Goal: Task Accomplishment & Management: Use online tool/utility

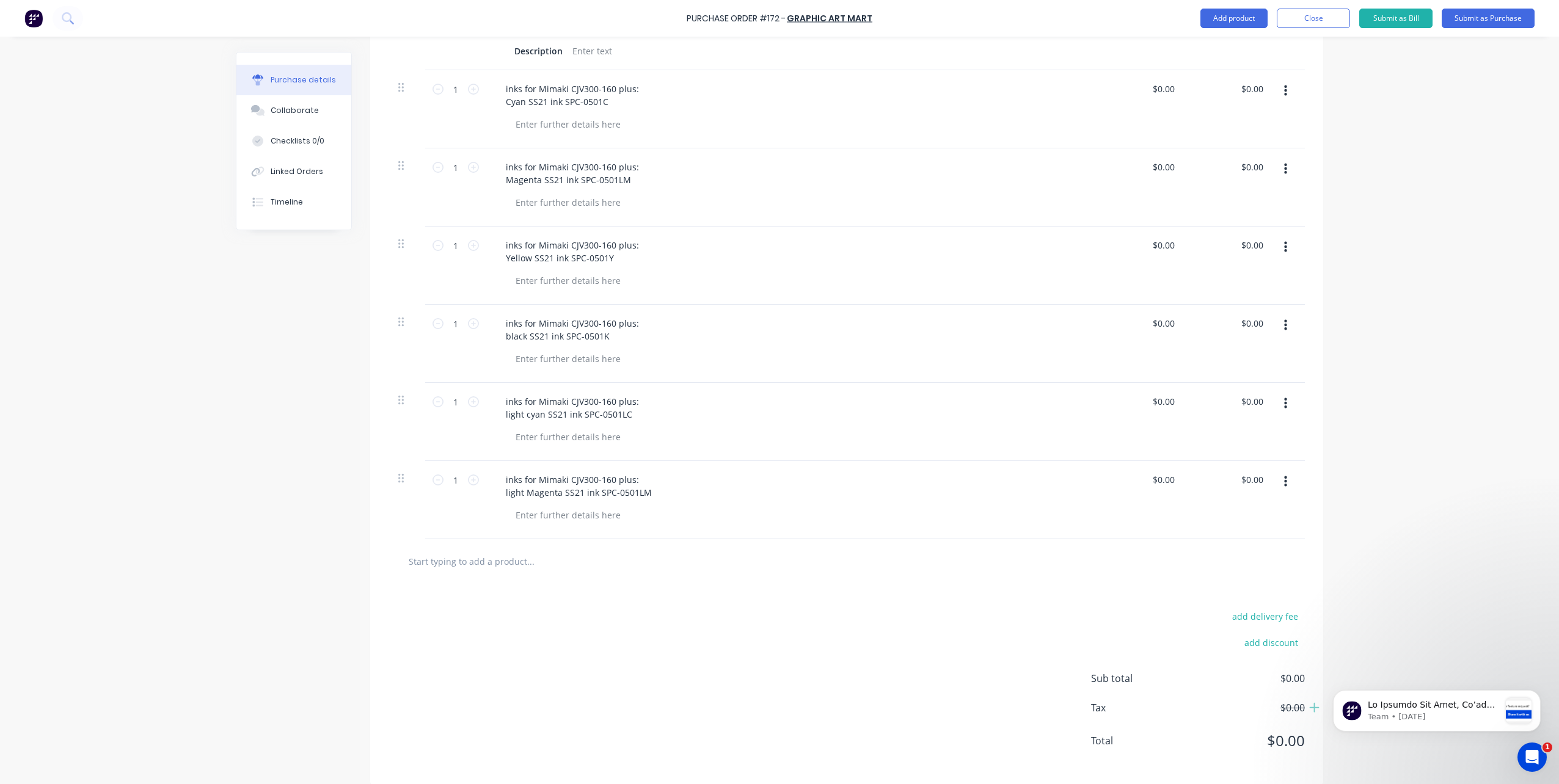
scroll to position [406, 0]
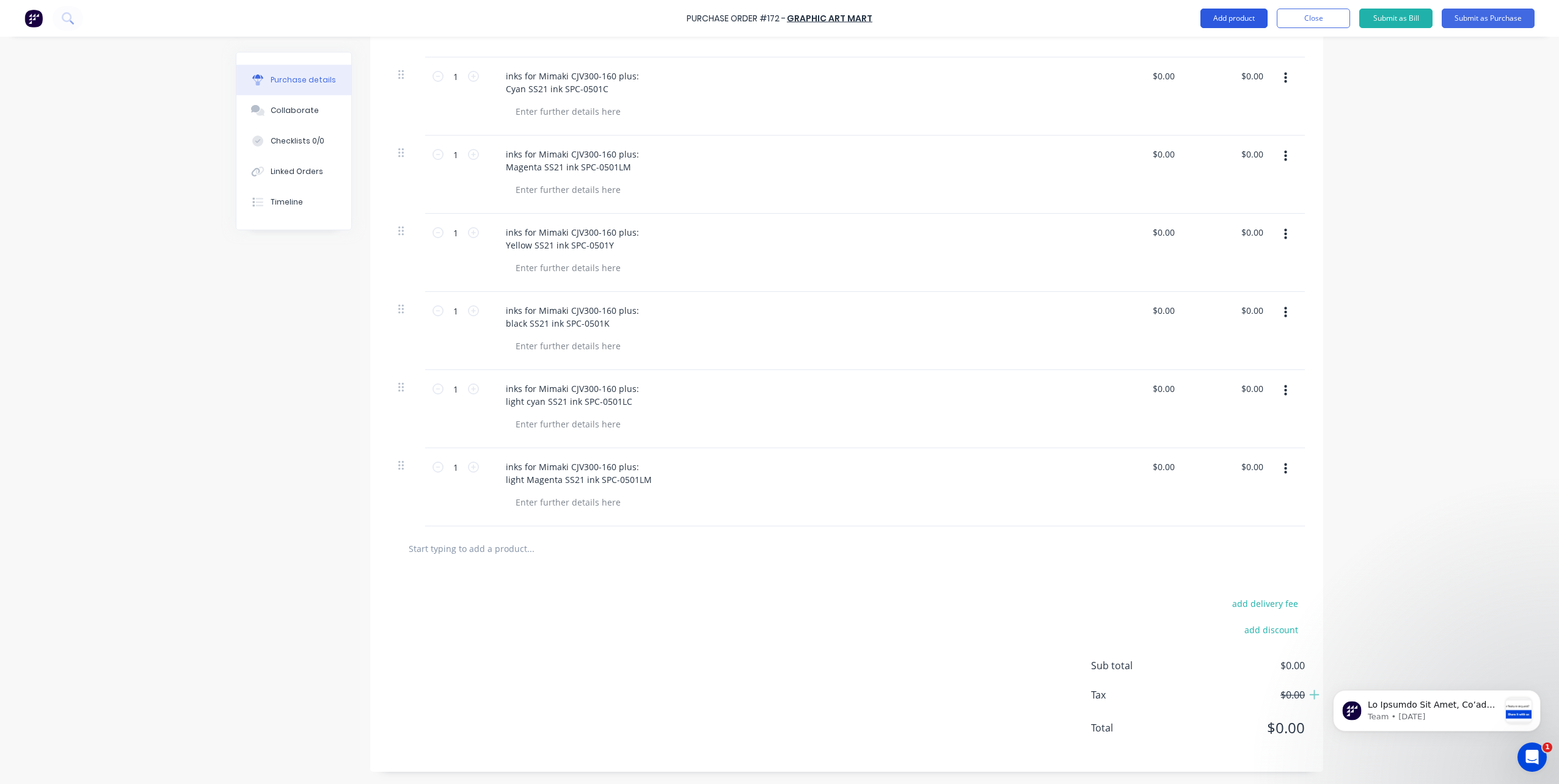
click at [1220, 18] on button "Add product" at bounding box center [1234, 18] width 67 height 19
click at [1481, 19] on button "Submit as Purchase" at bounding box center [1488, 18] width 93 height 19
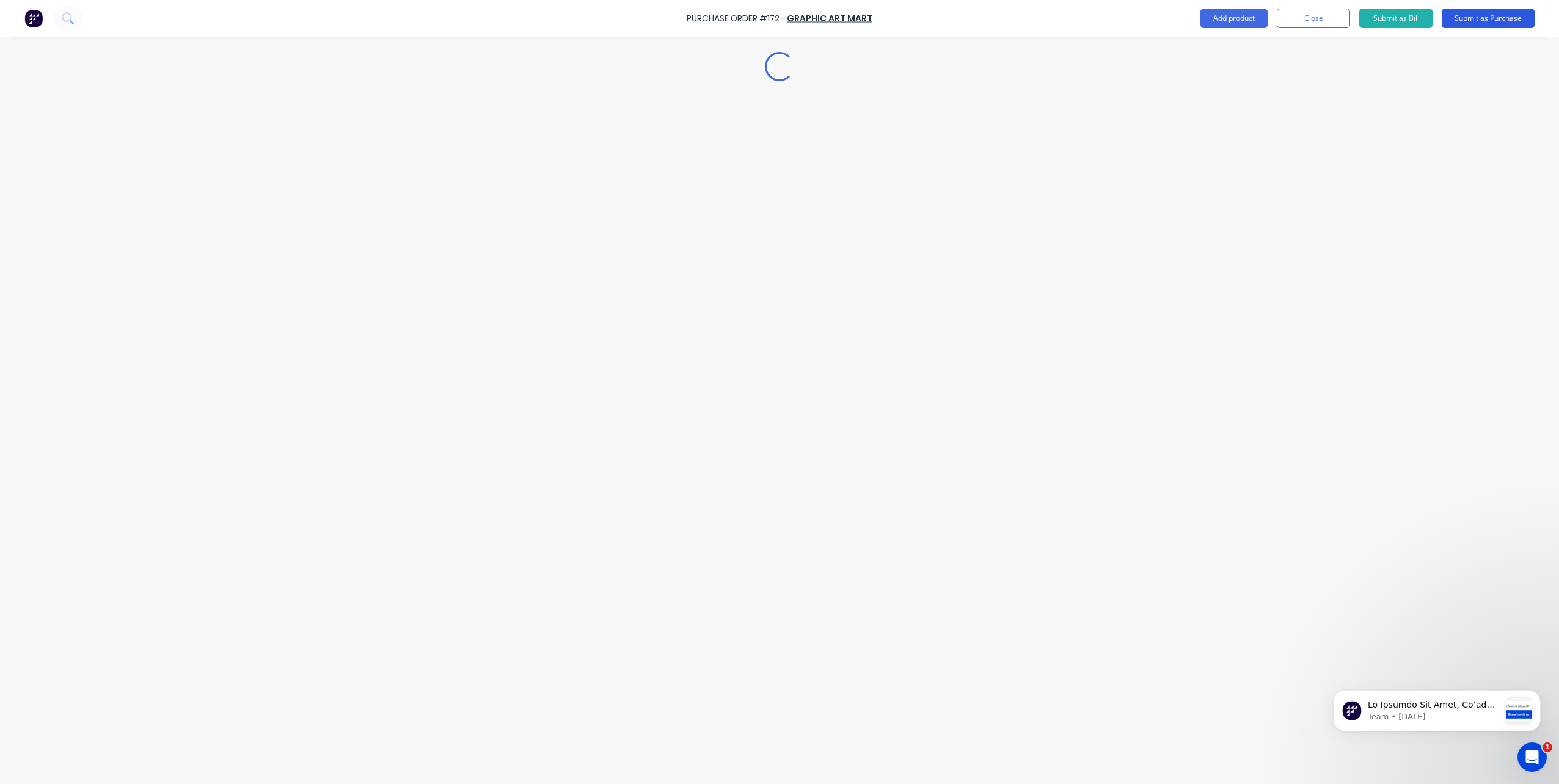
scroll to position [0, 0]
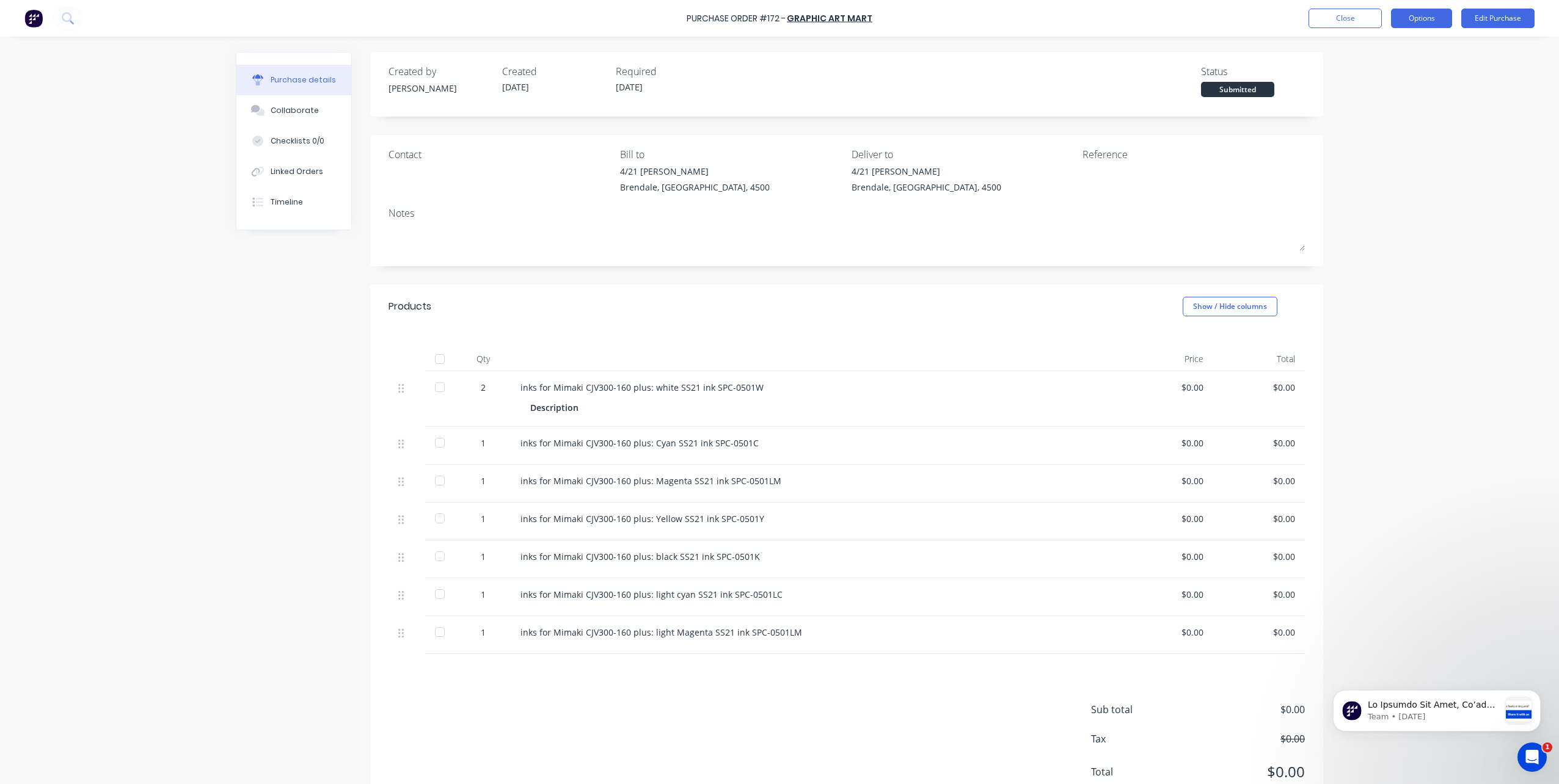
click at [1403, 18] on button "Options" at bounding box center [1422, 18] width 61 height 19
click at [1377, 53] on div "Print / Email" at bounding box center [1394, 49] width 94 height 18
click at [1375, 94] on div "Without pricing" at bounding box center [1394, 98] width 94 height 18
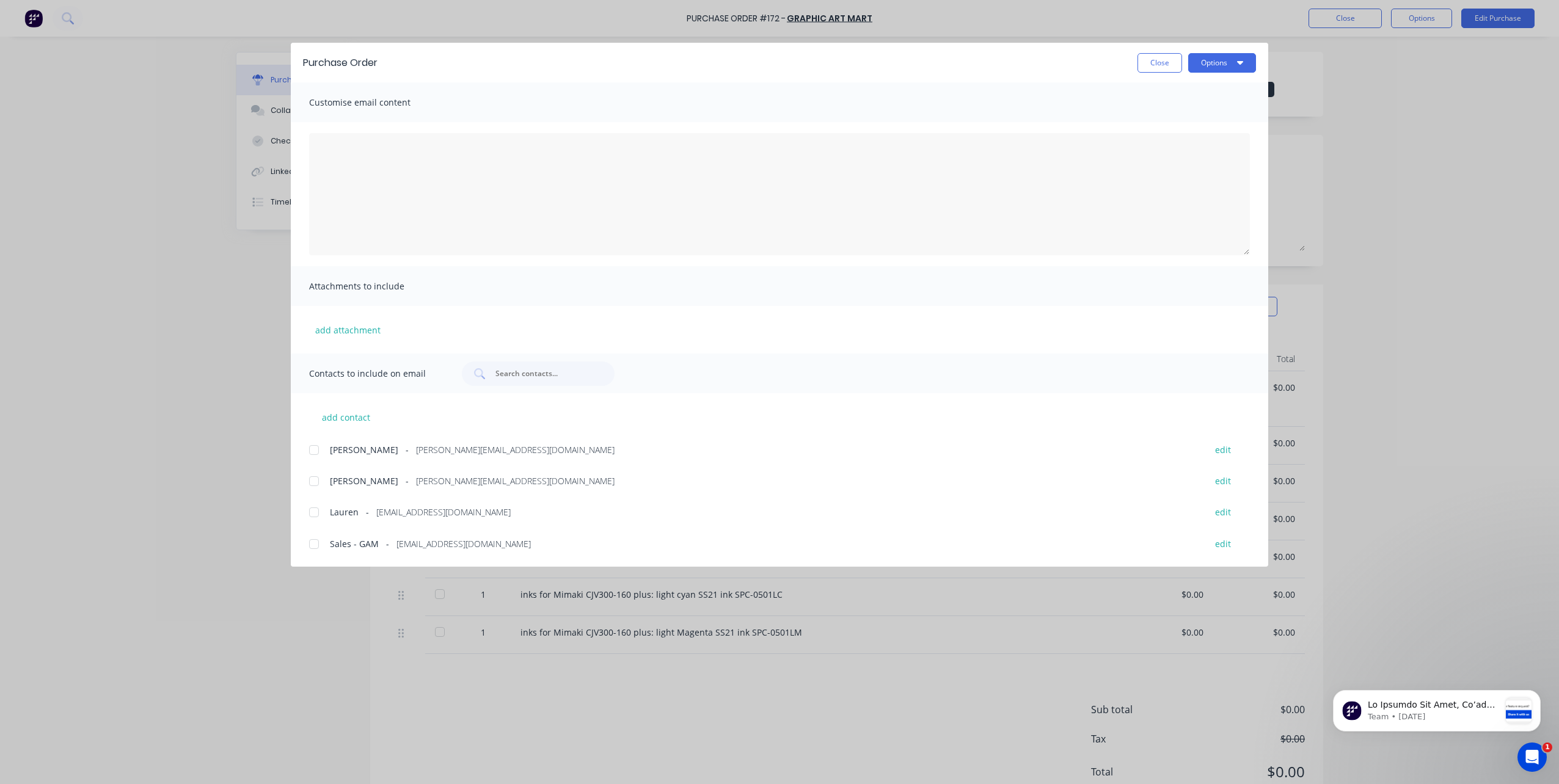
click at [313, 545] on div at bounding box center [314, 544] width 24 height 24
click at [1205, 58] on button "Options" at bounding box center [1222, 63] width 68 height 19
click at [1171, 143] on div "Email" at bounding box center [1198, 143] width 94 height 18
click at [1166, 58] on button "Close" at bounding box center [1160, 63] width 45 height 19
